Goal: Task Accomplishment & Management: Manage account settings

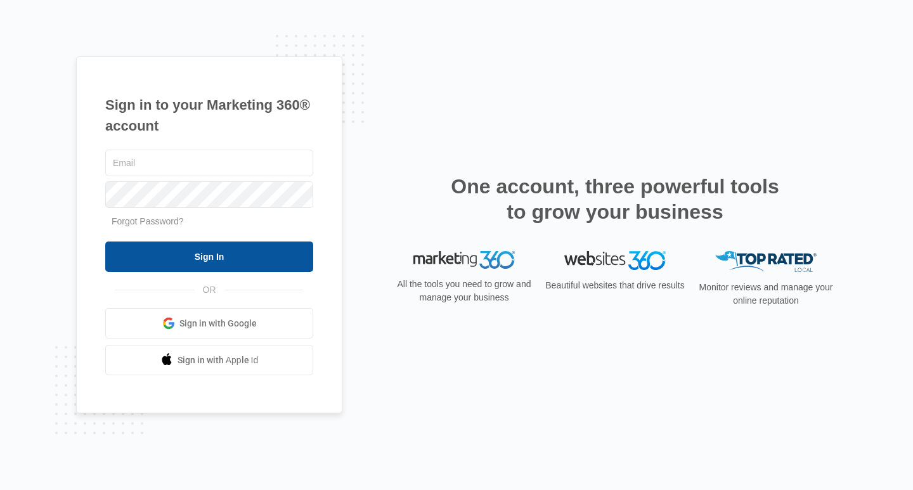
type input "[PERSON_NAME][EMAIL_ADDRESS][DOMAIN_NAME]"
click at [273, 259] on input "Sign In" at bounding box center [209, 256] width 208 height 30
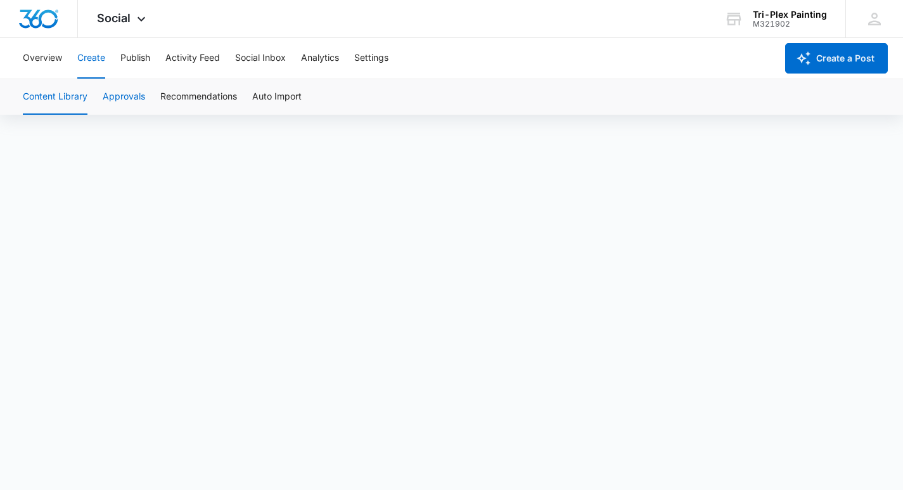
click at [132, 99] on button "Approvals" at bounding box center [124, 96] width 42 height 35
click at [51, 60] on button "Overview" at bounding box center [42, 58] width 39 height 41
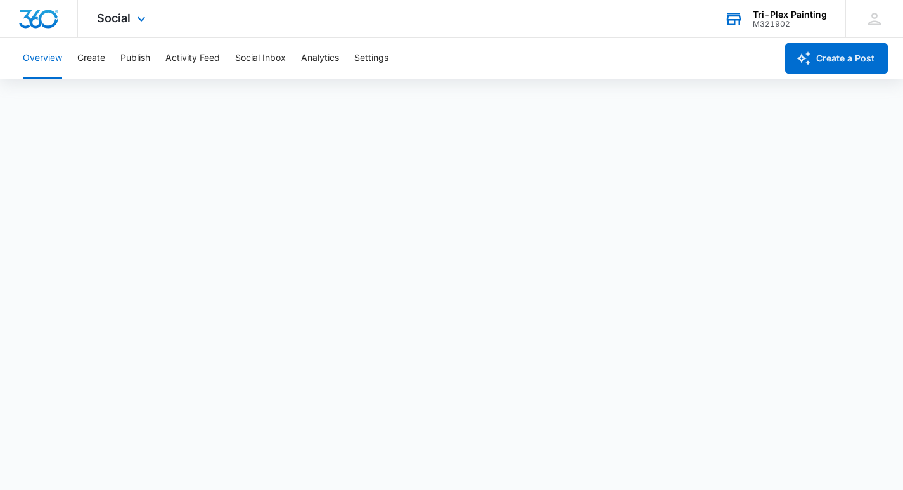
click at [782, 15] on div "Tri-Plex Painting" at bounding box center [790, 15] width 74 height 10
